Goal: Go to known website

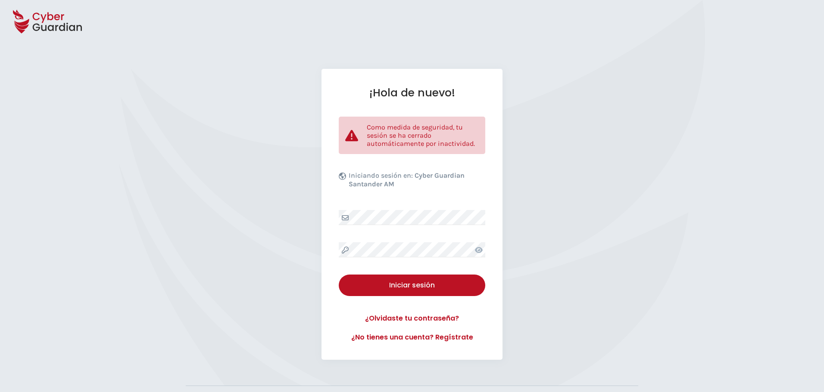
drag, startPoint x: 242, startPoint y: 193, endPoint x: 364, endPoint y: 242, distance: 131.0
click at [258, 206] on div "¡Hola de nuevo! Como medida de seguridad, tu sesión se ha cerrado automáticamen…" at bounding box center [412, 214] width 824 height 291
